Goal: Navigation & Orientation: Find specific page/section

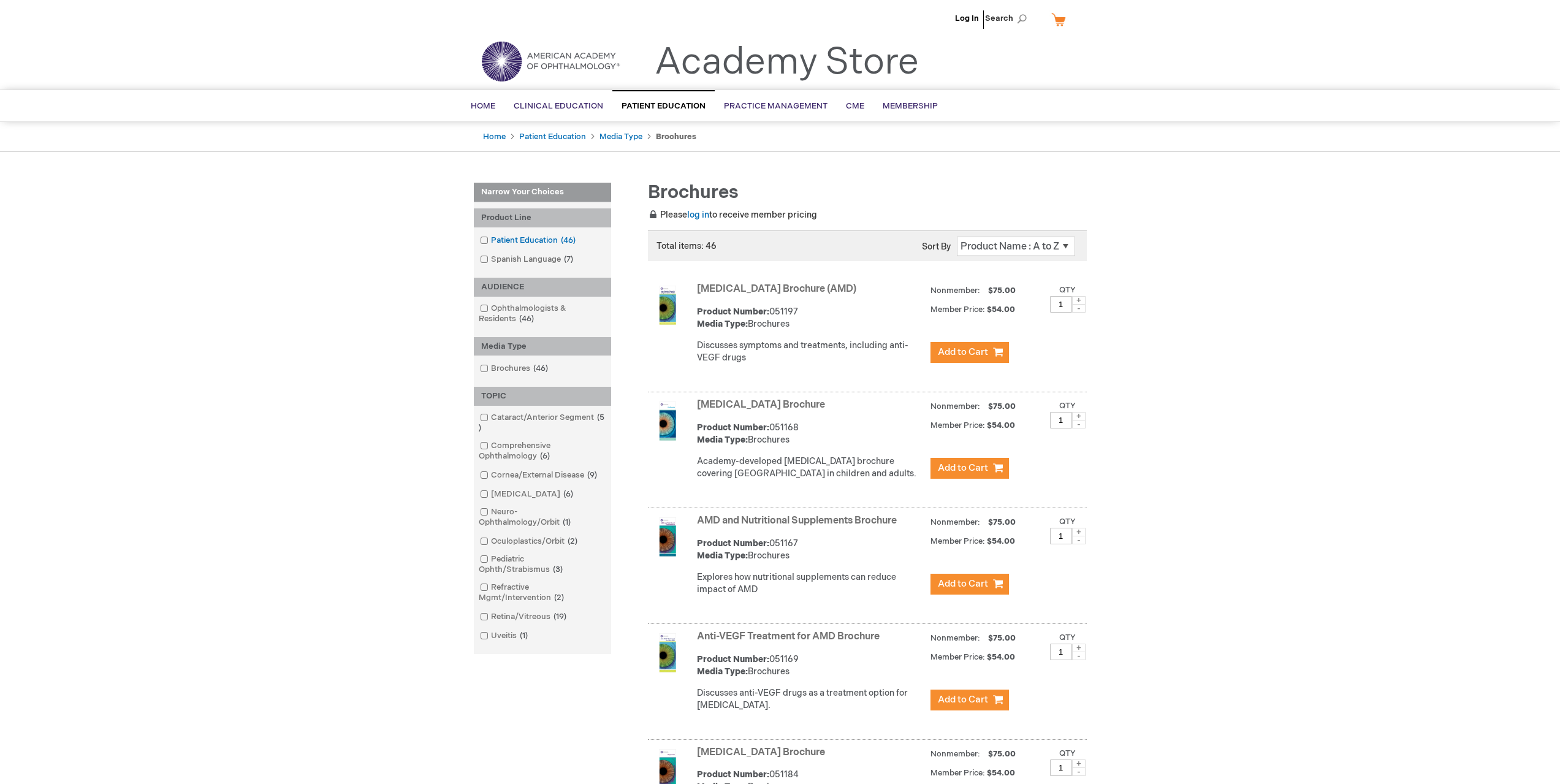
click at [491, 241] on span at bounding box center [491, 240] width 0 height 10
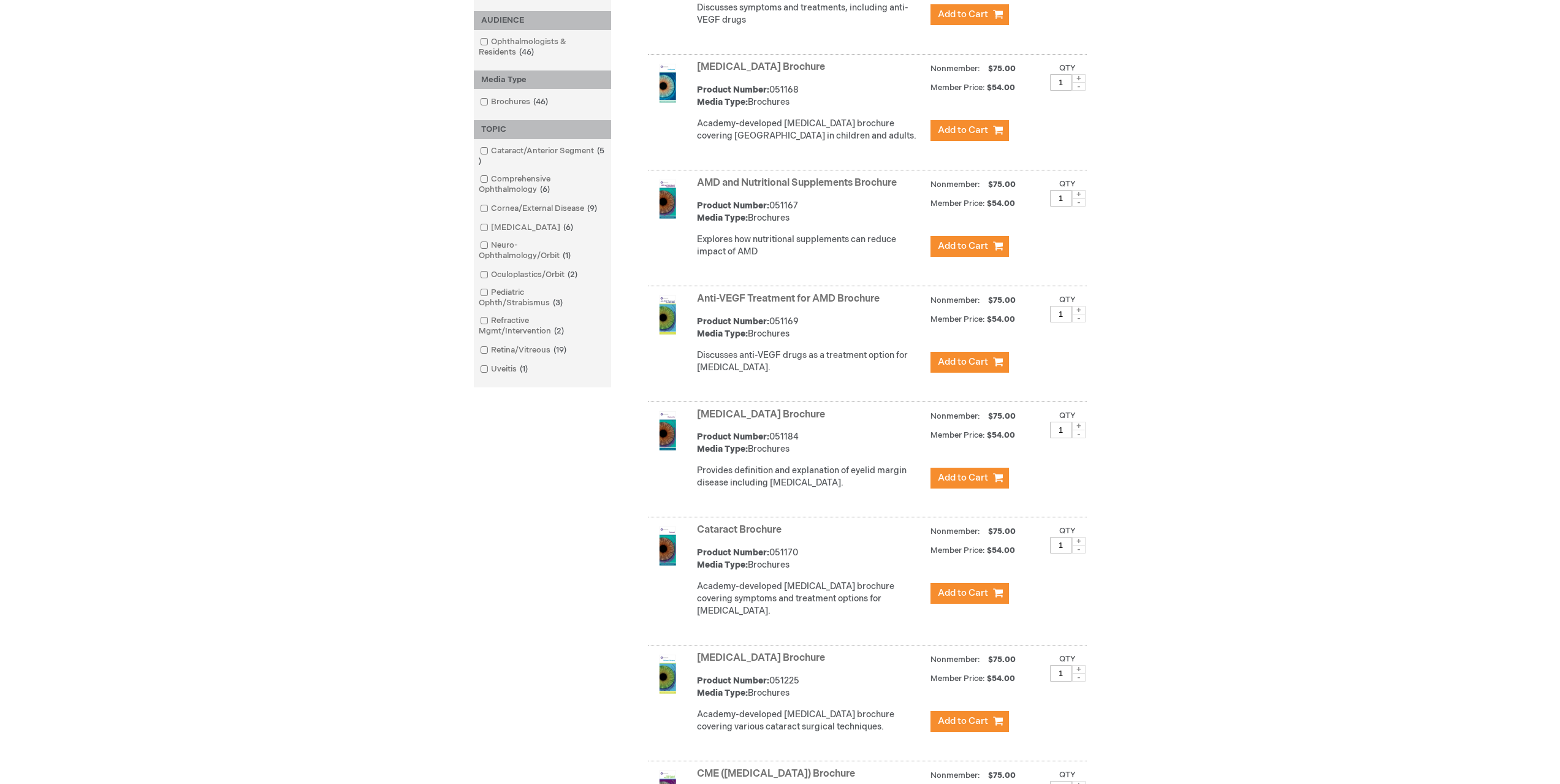
scroll to position [367, 0]
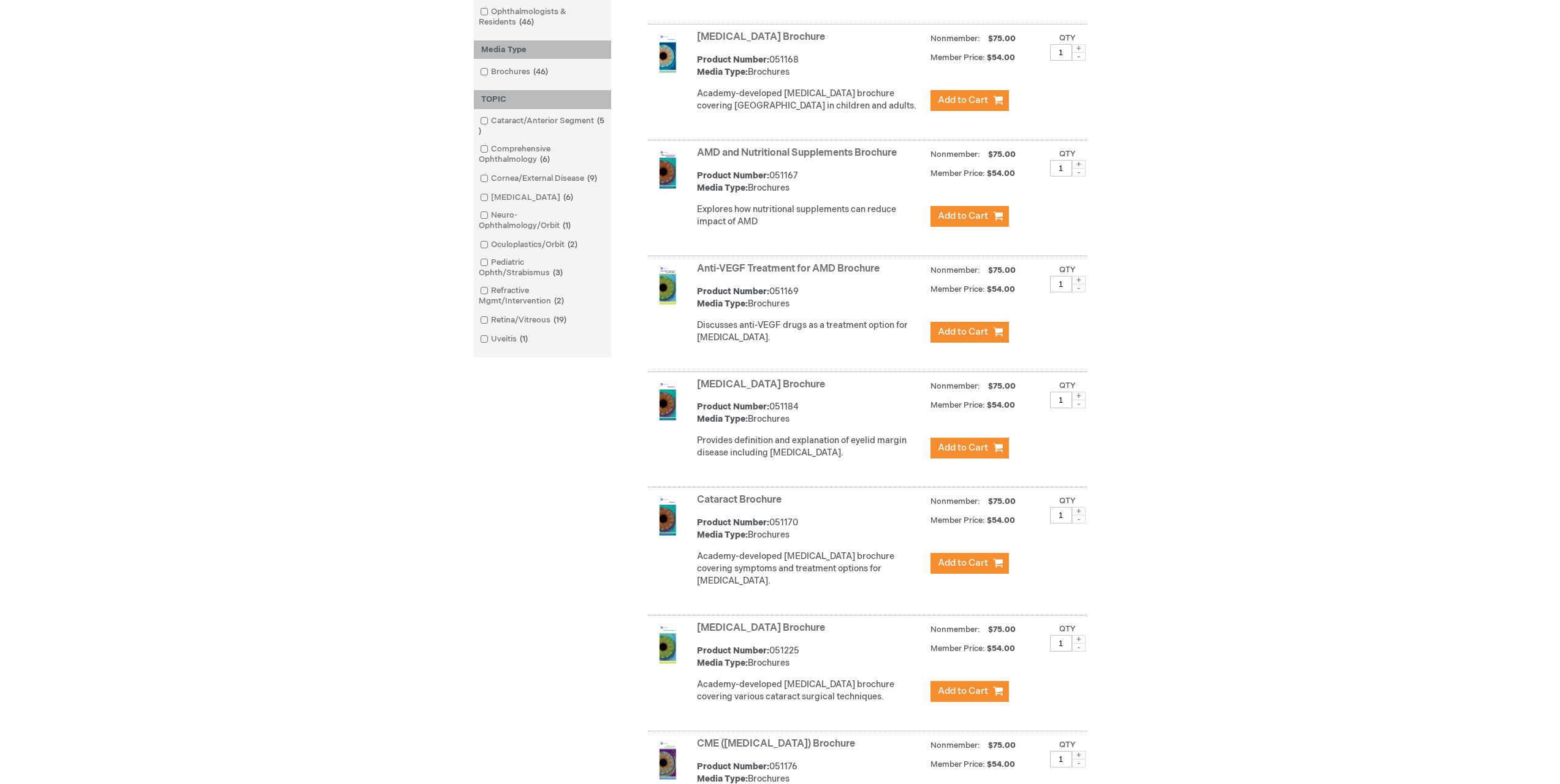
click at [671, 421] on img at bounding box center [667, 400] width 39 height 39
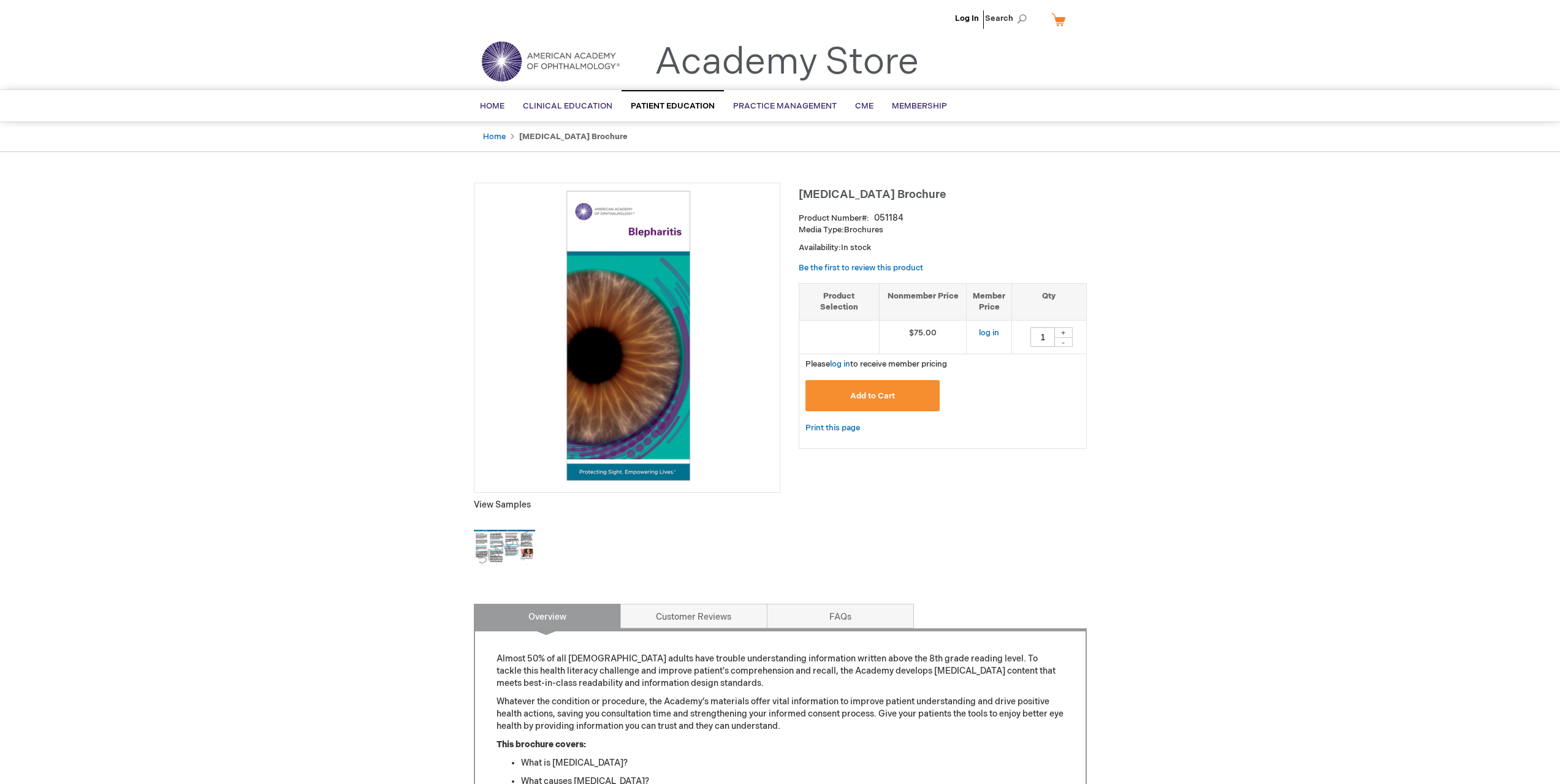
click at [482, 543] on img at bounding box center [504, 548] width 61 height 61
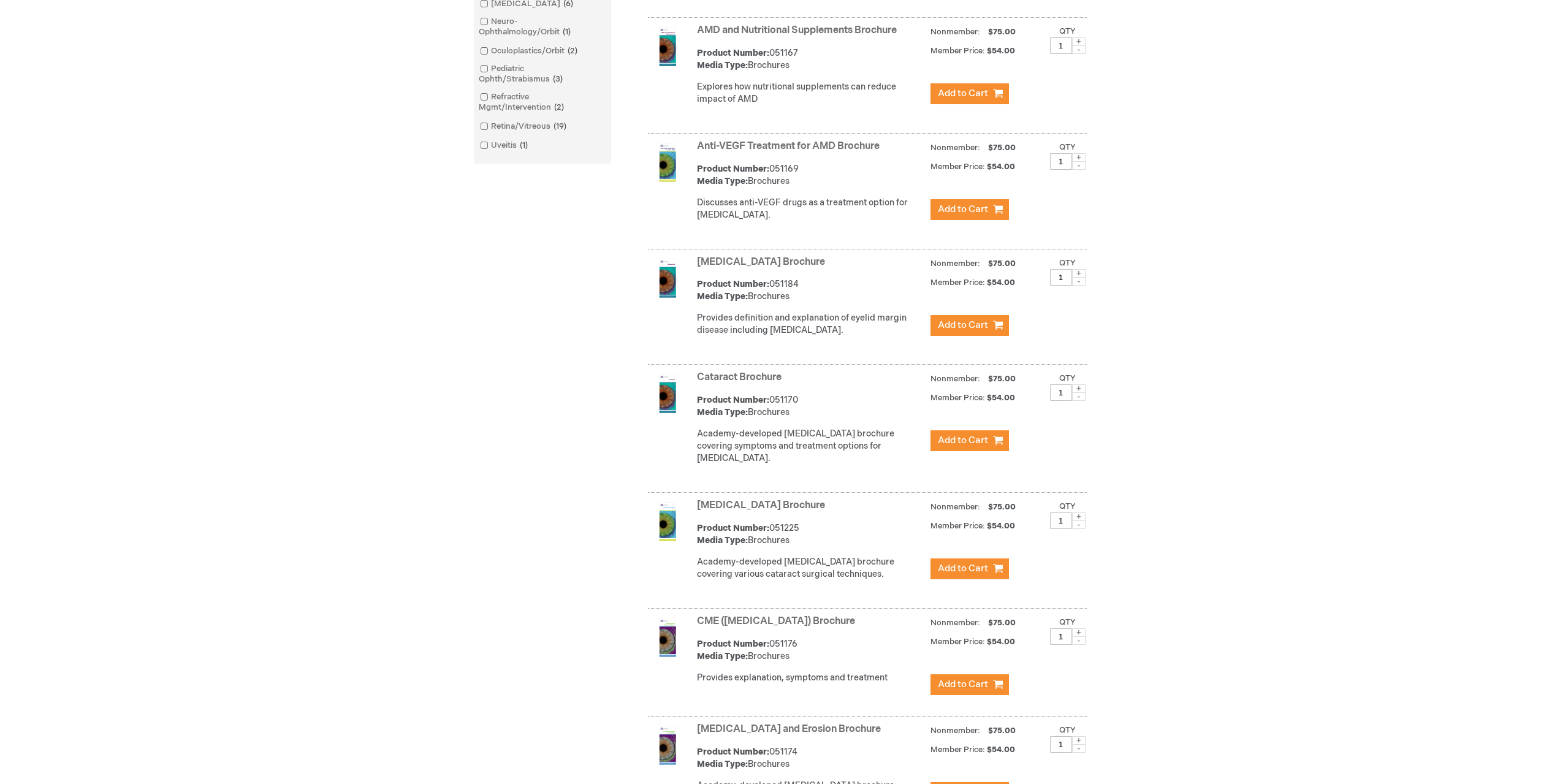
scroll to position [848, 0]
